Goal: Task Accomplishment & Management: Use online tool/utility

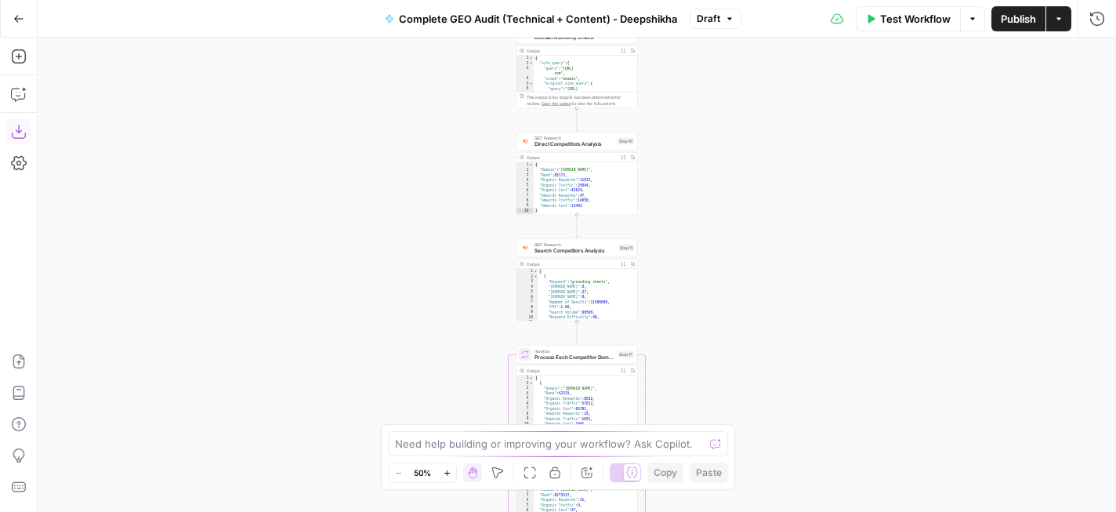
click at [20, 137] on icon "button" at bounding box center [19, 132] width 16 height 16
click at [20, 23] on icon "button" at bounding box center [18, 18] width 11 height 11
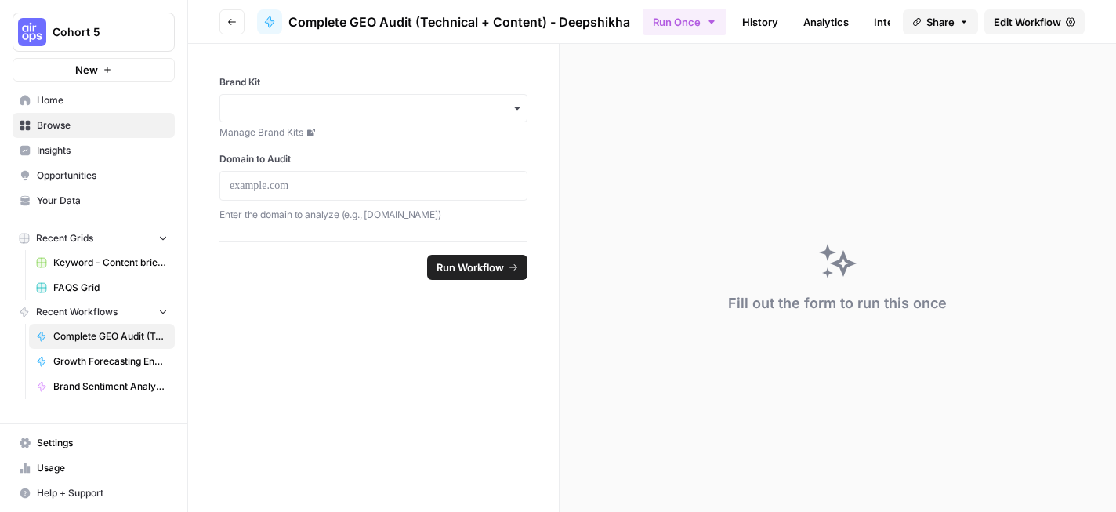
click at [101, 360] on span "Growth Forecasting Engine" at bounding box center [110, 361] width 114 height 14
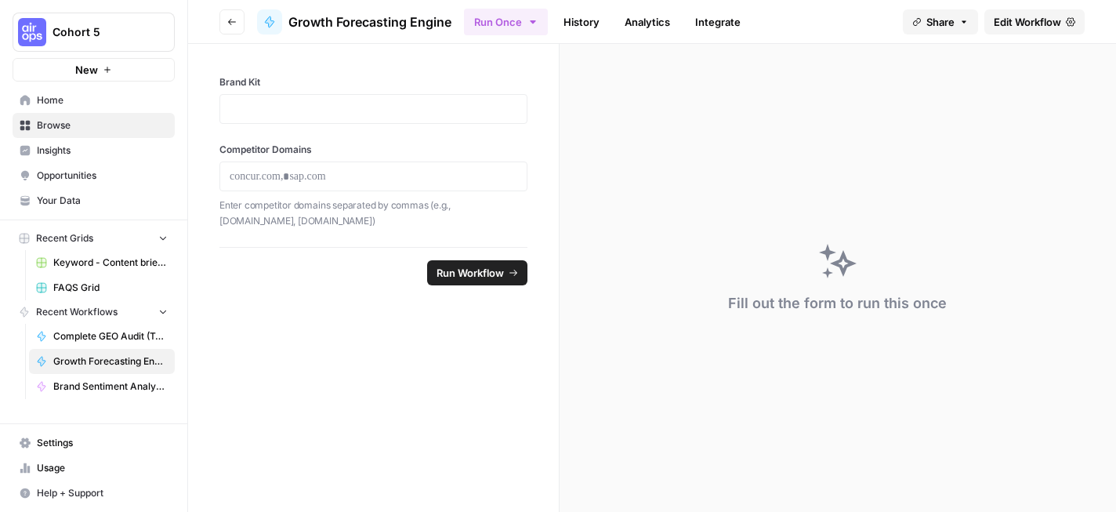
click at [1015, 18] on span "Edit Workflow" at bounding box center [1026, 22] width 67 height 16
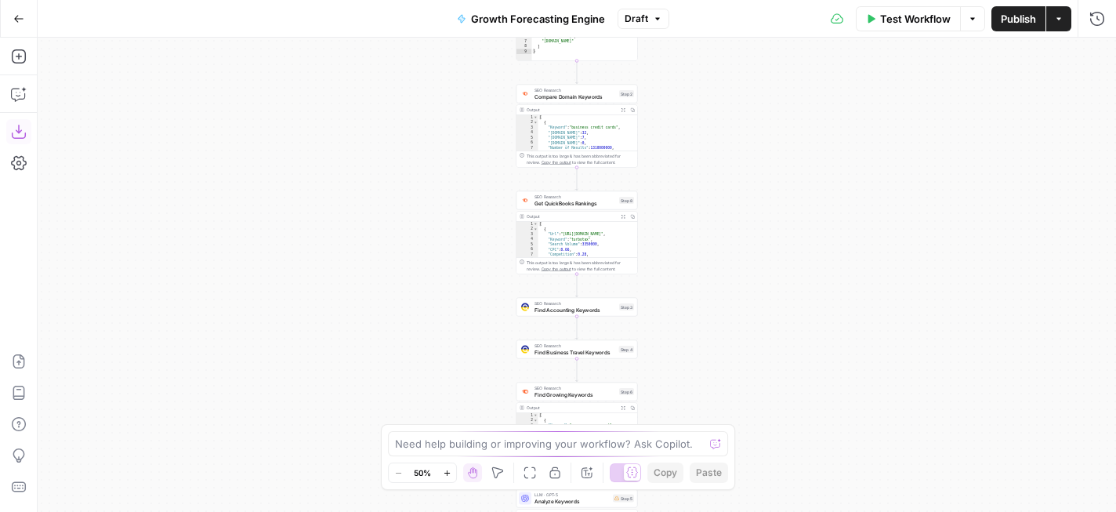
click at [21, 139] on button "Download as JSON" at bounding box center [18, 131] width 25 height 25
click at [20, 22] on icon "button" at bounding box center [18, 18] width 11 height 11
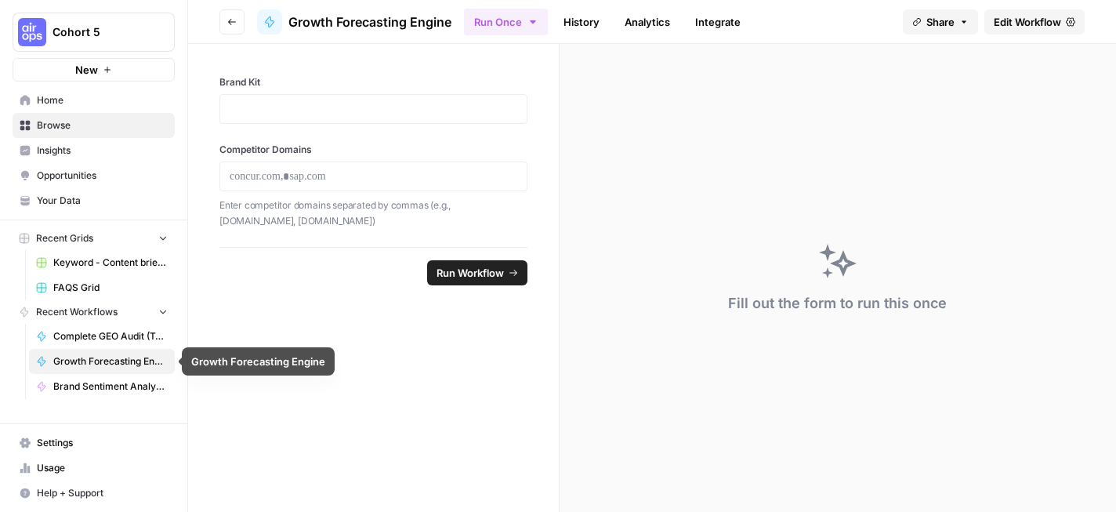
click at [110, 394] on link "Brand Sentiment Analysis - [PERSON_NAME]" at bounding box center [102, 386] width 146 height 25
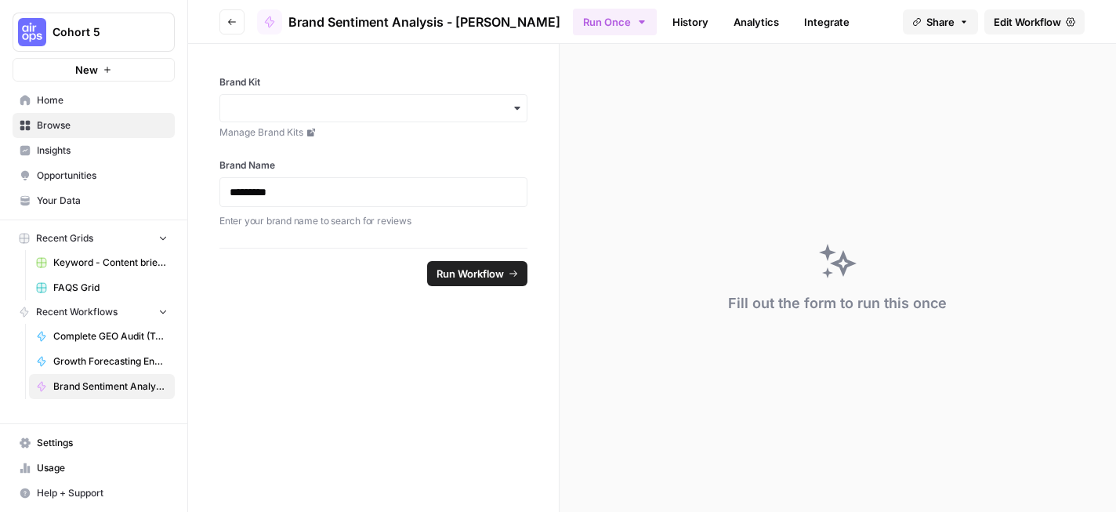
click at [1020, 26] on span "Edit Workflow" at bounding box center [1026, 22] width 67 height 16
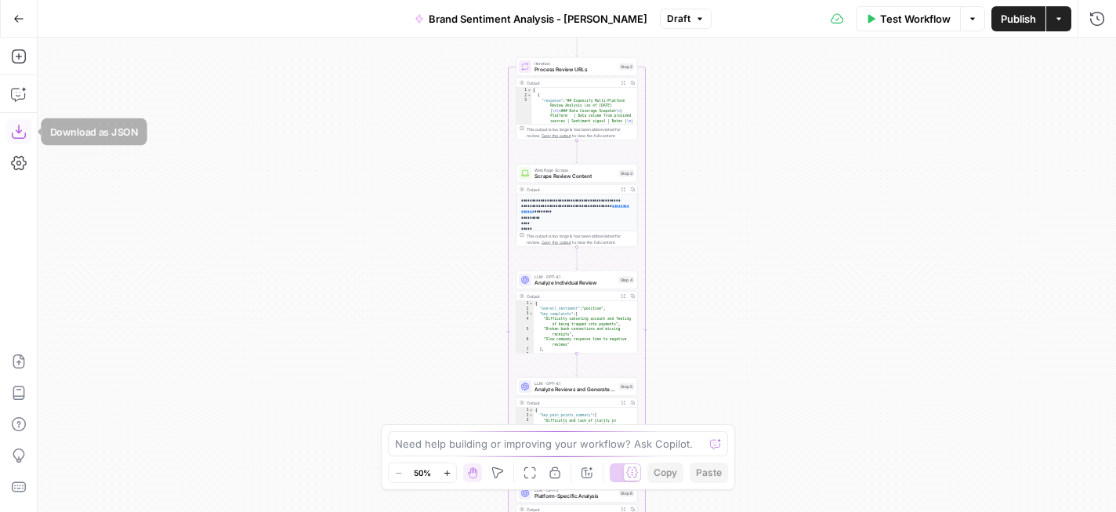
click at [10, 141] on button "Download as JSON" at bounding box center [18, 131] width 25 height 25
click at [19, 23] on icon "button" at bounding box center [18, 18] width 11 height 11
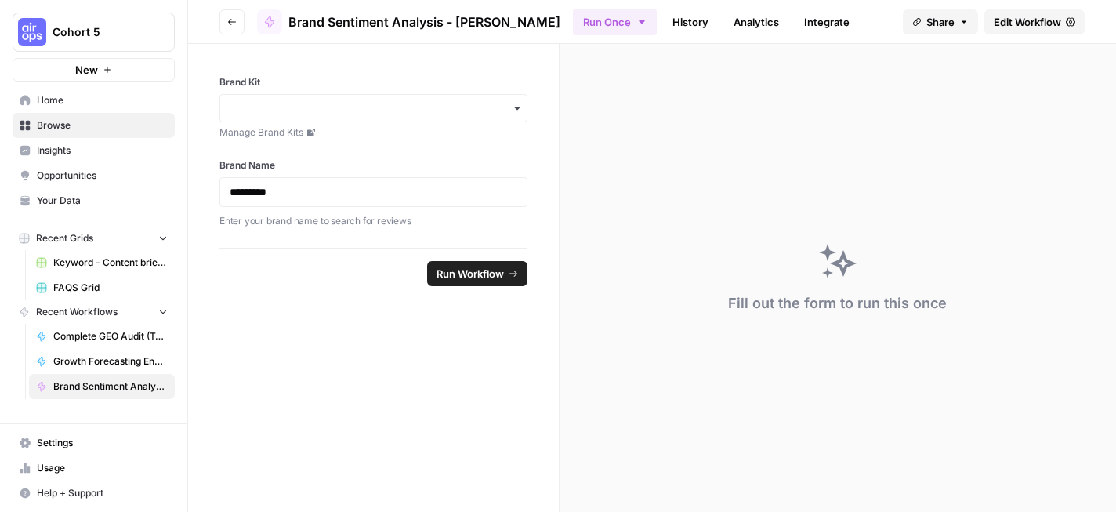
click at [81, 124] on span "Browse" at bounding box center [102, 125] width 131 height 14
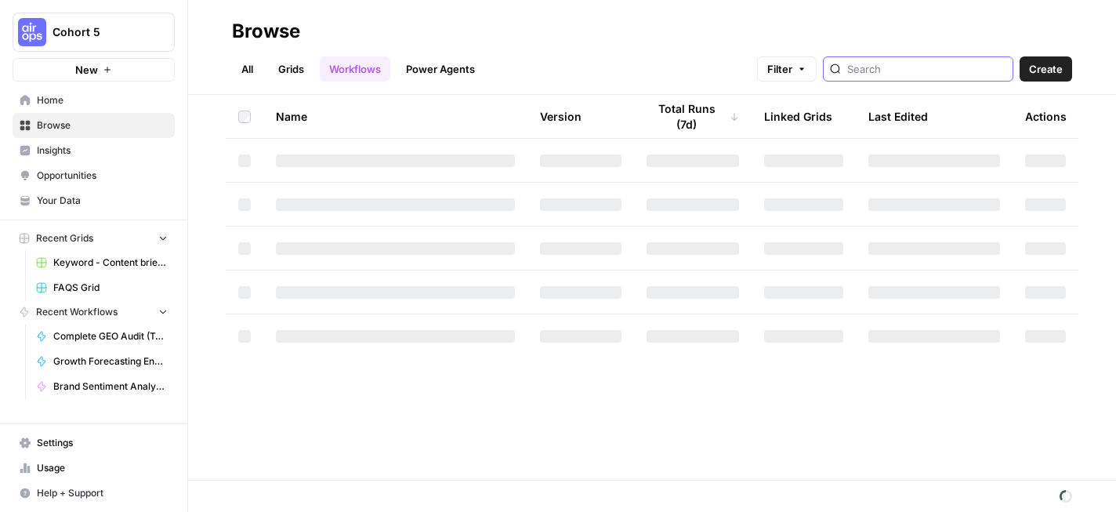
click at [906, 71] on input "search" at bounding box center [926, 69] width 159 height 16
type input "AEO"
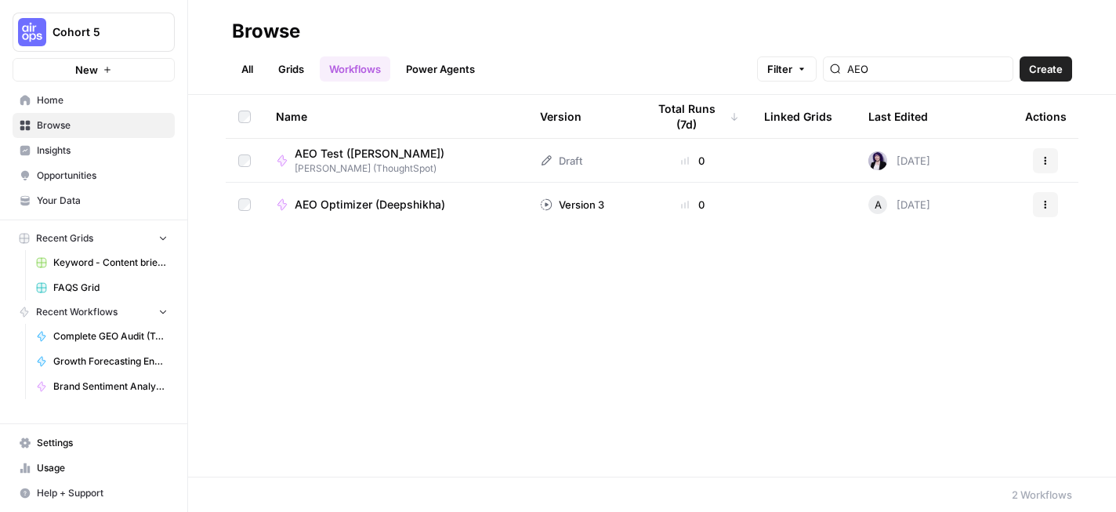
click at [391, 201] on span "AEO Optimizer (Deepshikha)" at bounding box center [370, 205] width 150 height 16
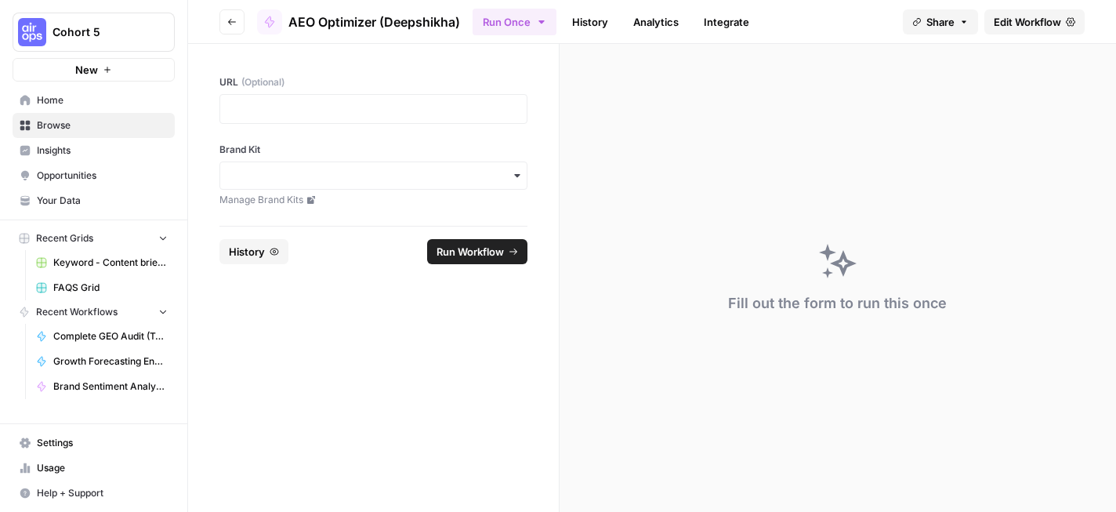
click at [1027, 27] on span "Edit Workflow" at bounding box center [1026, 22] width 67 height 16
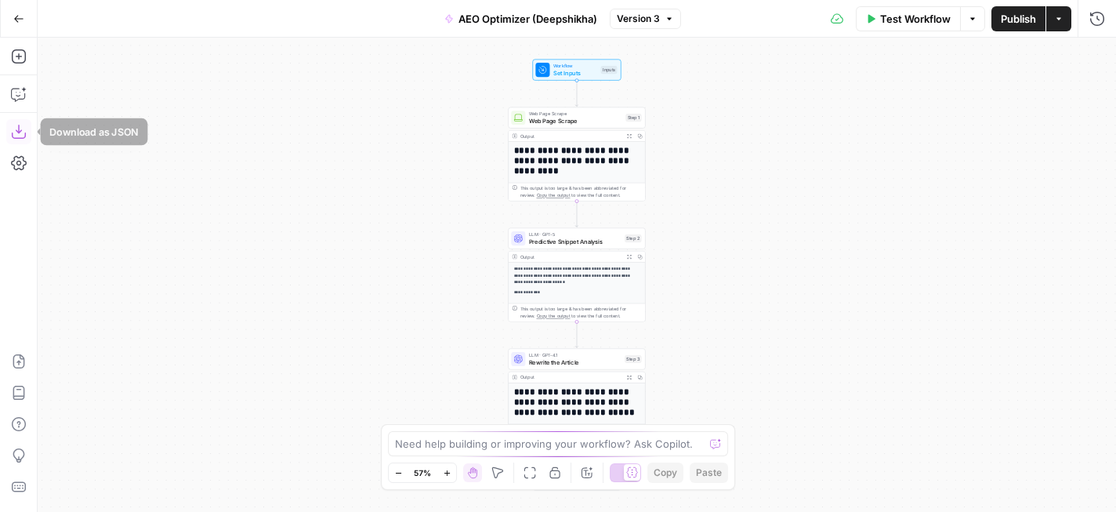
click at [25, 136] on icon "button" at bounding box center [19, 132] width 16 height 16
click at [13, 20] on icon "button" at bounding box center [18, 18] width 11 height 11
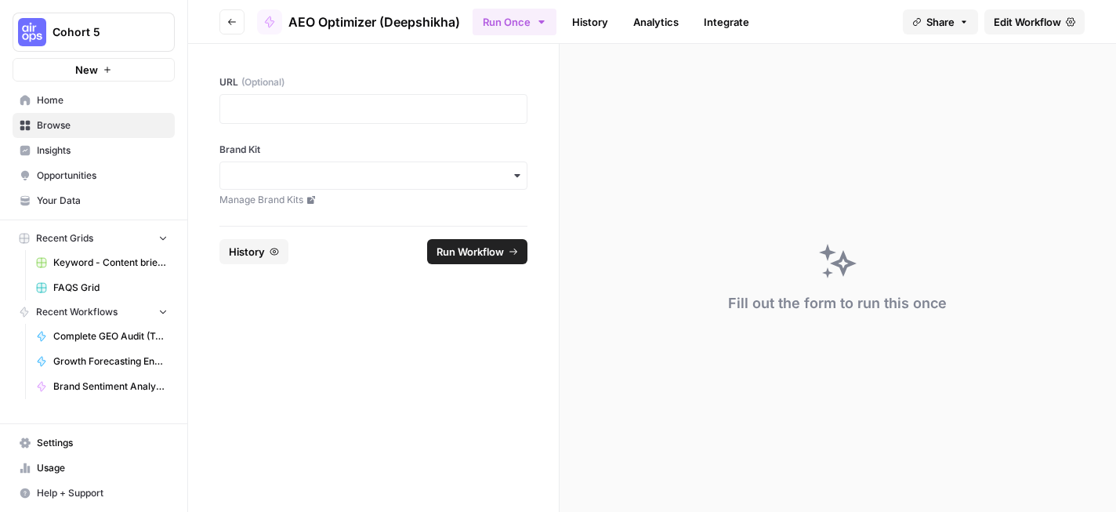
click at [119, 27] on span "Cohort 5" at bounding box center [99, 32] width 95 height 16
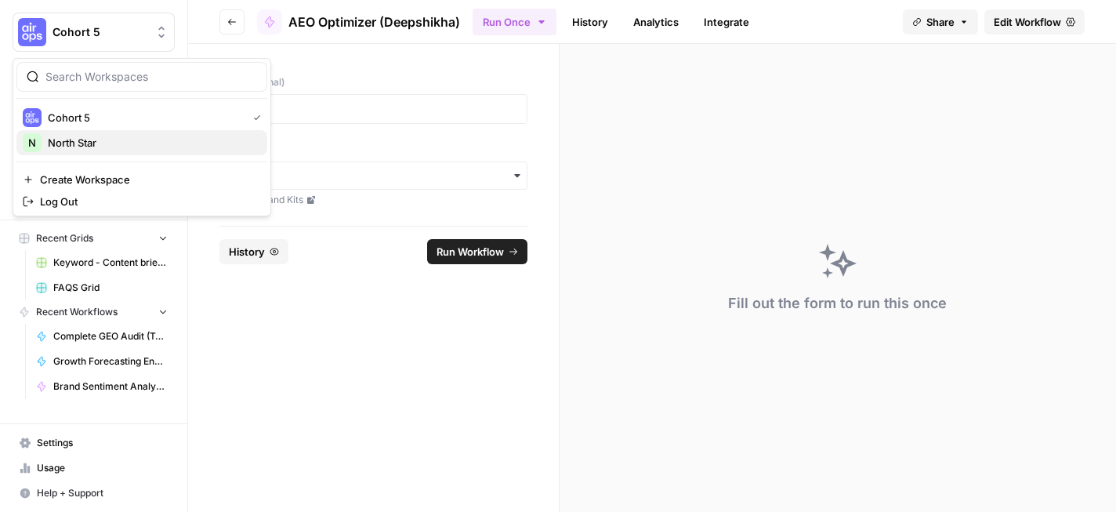
click at [104, 137] on span "North Star" at bounding box center [151, 143] width 207 height 16
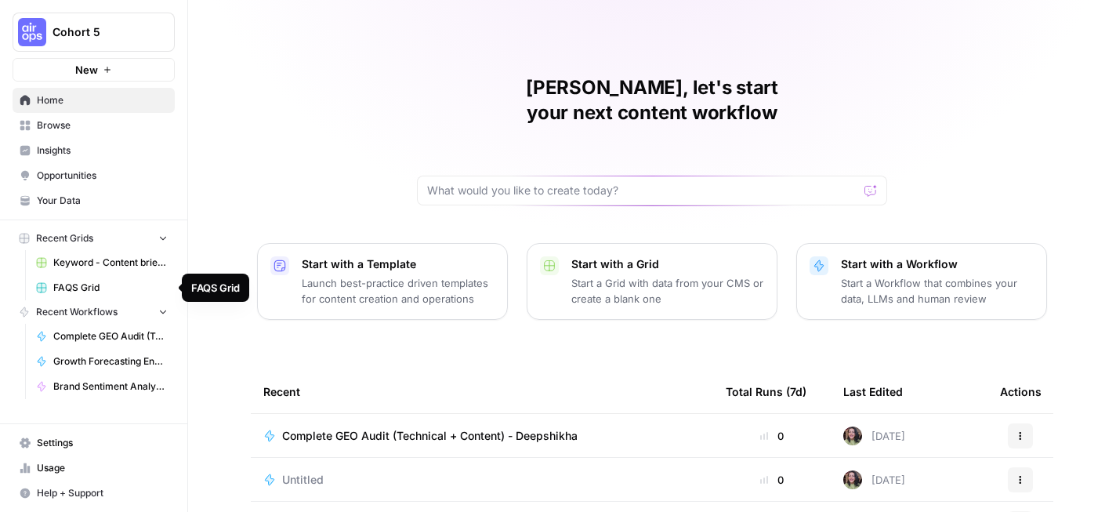
click at [105, 32] on span "Cohort 5" at bounding box center [99, 32] width 95 height 16
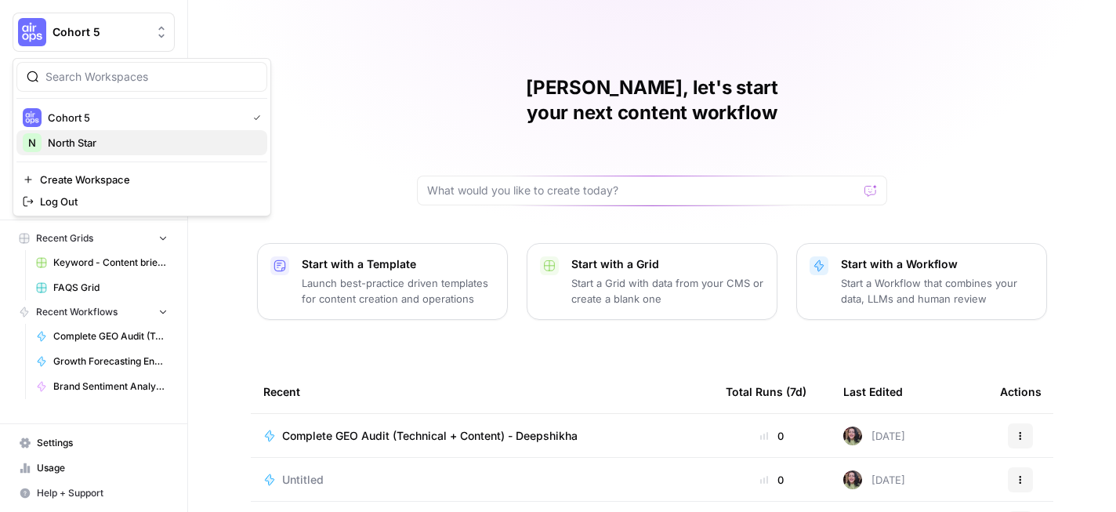
click at [94, 150] on div "N North Star" at bounding box center [142, 142] width 238 height 19
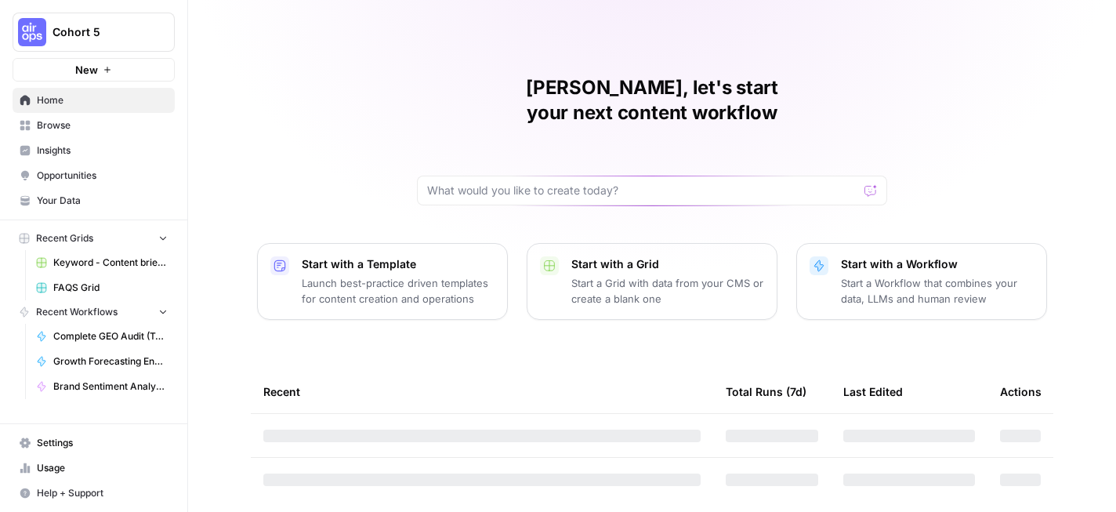
click at [118, 124] on span "Browse" at bounding box center [102, 125] width 131 height 14
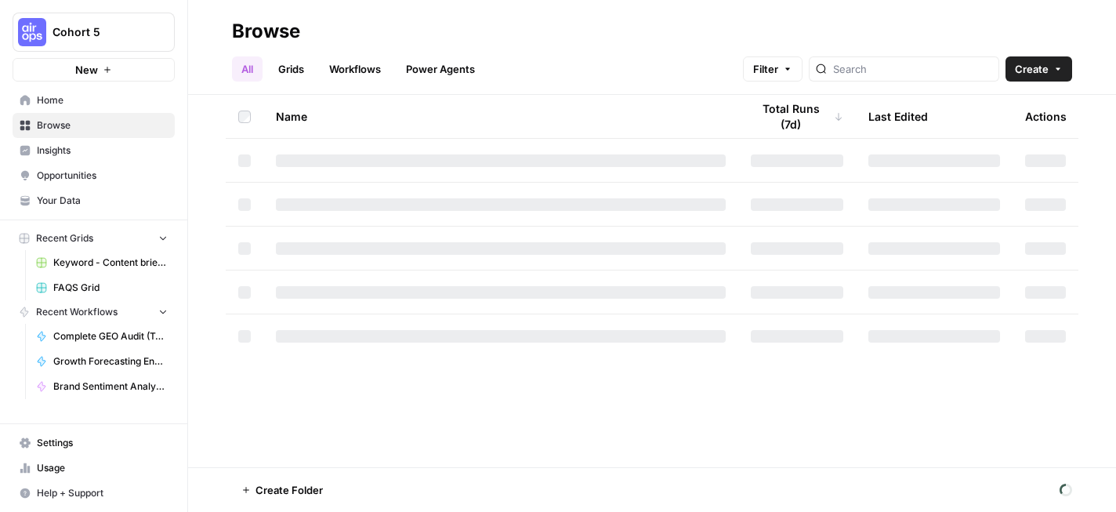
click at [1019, 63] on span "Create" at bounding box center [1031, 69] width 34 height 16
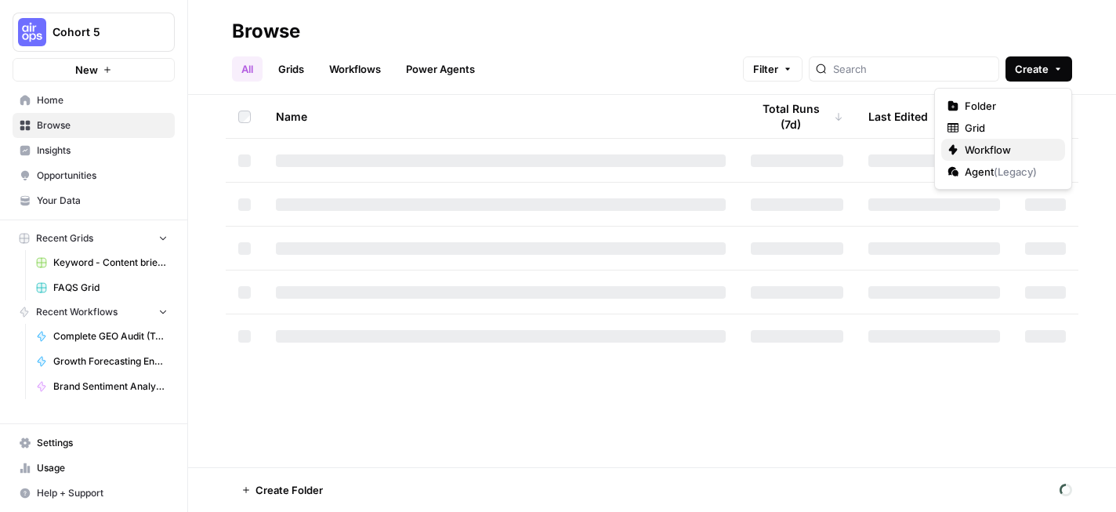
click at [981, 150] on span "Workflow" at bounding box center [1008, 150] width 88 height 16
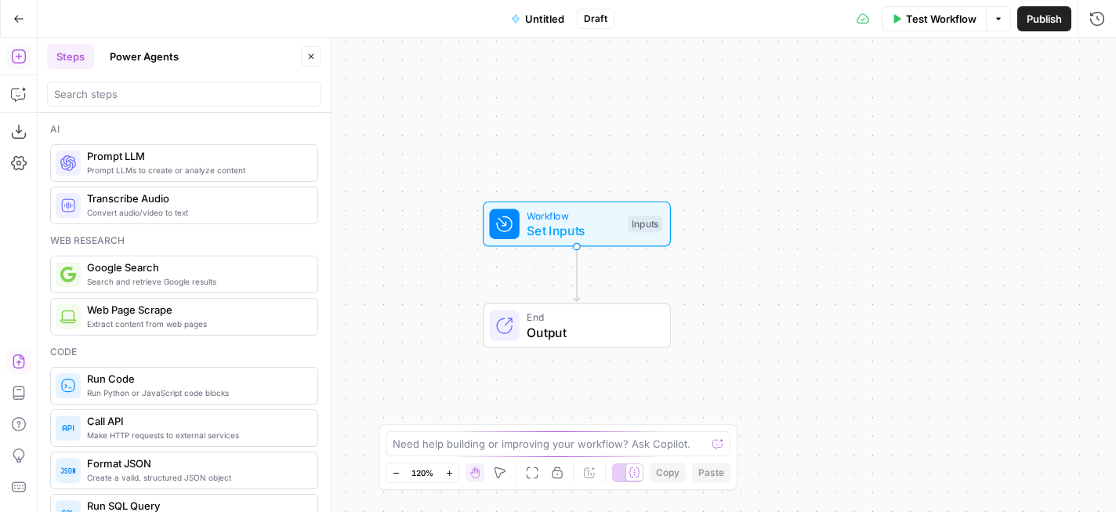
click at [18, 360] on icon "button" at bounding box center [19, 361] width 12 height 14
click at [25, 20] on button "Go Back" at bounding box center [19, 19] width 28 height 28
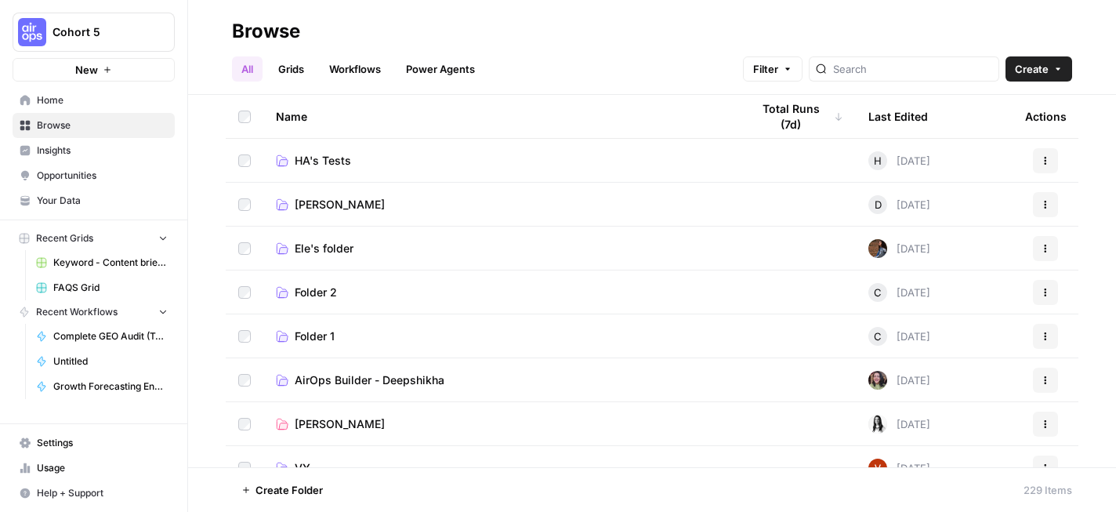
click at [633, 58] on div "All Grids Workflows Power Agents Filter Create" at bounding box center [652, 63] width 840 height 38
click at [558, 55] on div "All Grids Workflows Power Agents Filter Create" at bounding box center [652, 63] width 840 height 38
